Goal: Information Seeking & Learning: Learn about a topic

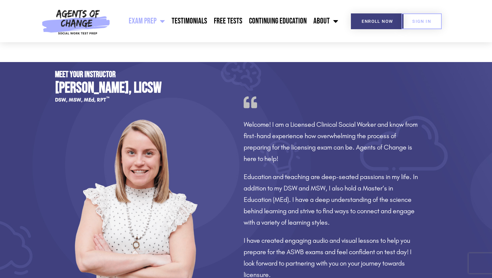
scroll to position [469, 0]
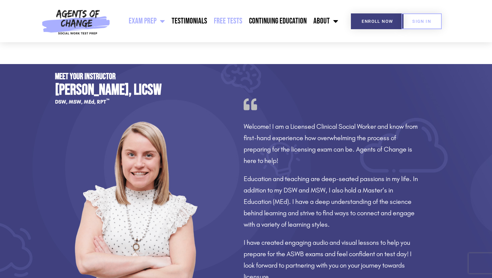
click at [232, 20] on link "Free Tests" at bounding box center [228, 21] width 35 height 17
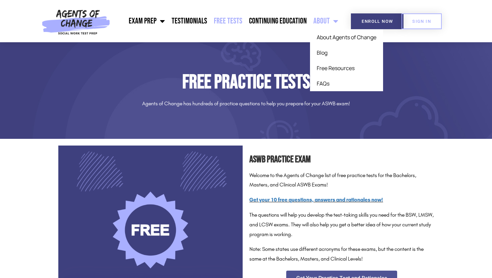
click at [326, 19] on link "About" at bounding box center [326, 21] width 32 height 17
